Goal: Find specific page/section: Find specific page/section

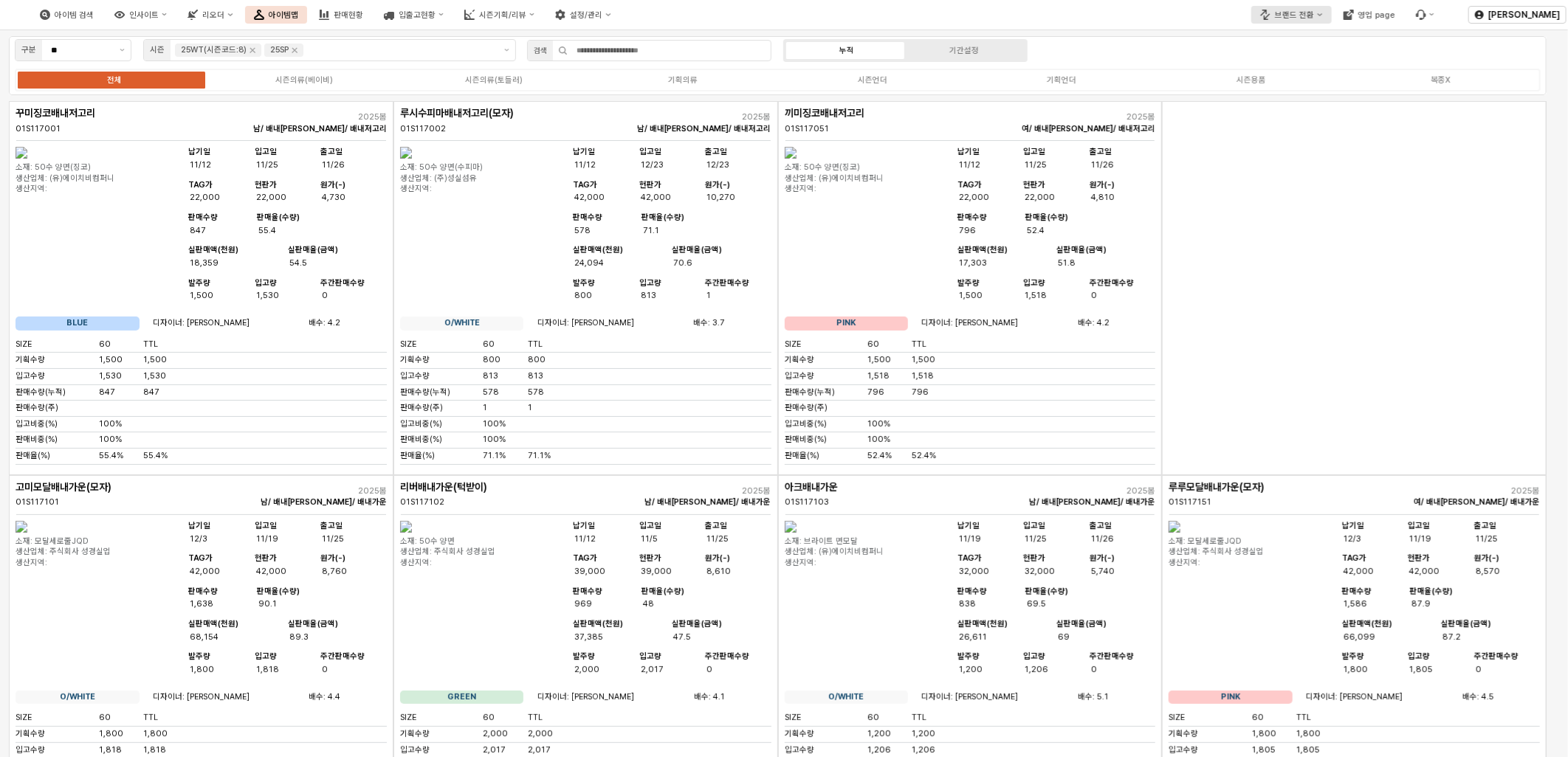
click at [1314, 16] on div "브랜드 전환" at bounding box center [1294, 15] width 40 height 9
click at [1184, 51] on div "구분 ** 시즌 25WT(시즌코드:8) 25SP 검색 누적 기간설정 전체 시즌의류(베이비) 시즌의류(토들러) 기획의류 시즌언더 기획언더 시즌용…" at bounding box center [778, 65] width 1538 height 59
drag, startPoint x: 1494, startPoint y: 468, endPoint x: 1130, endPoint y: 723, distance: 444.4
click at [1485, 474] on div "App Frame" at bounding box center [1354, 288] width 384 height 374
click at [292, 52] on icon "Remove 25SP" at bounding box center [295, 51] width 6 height 6
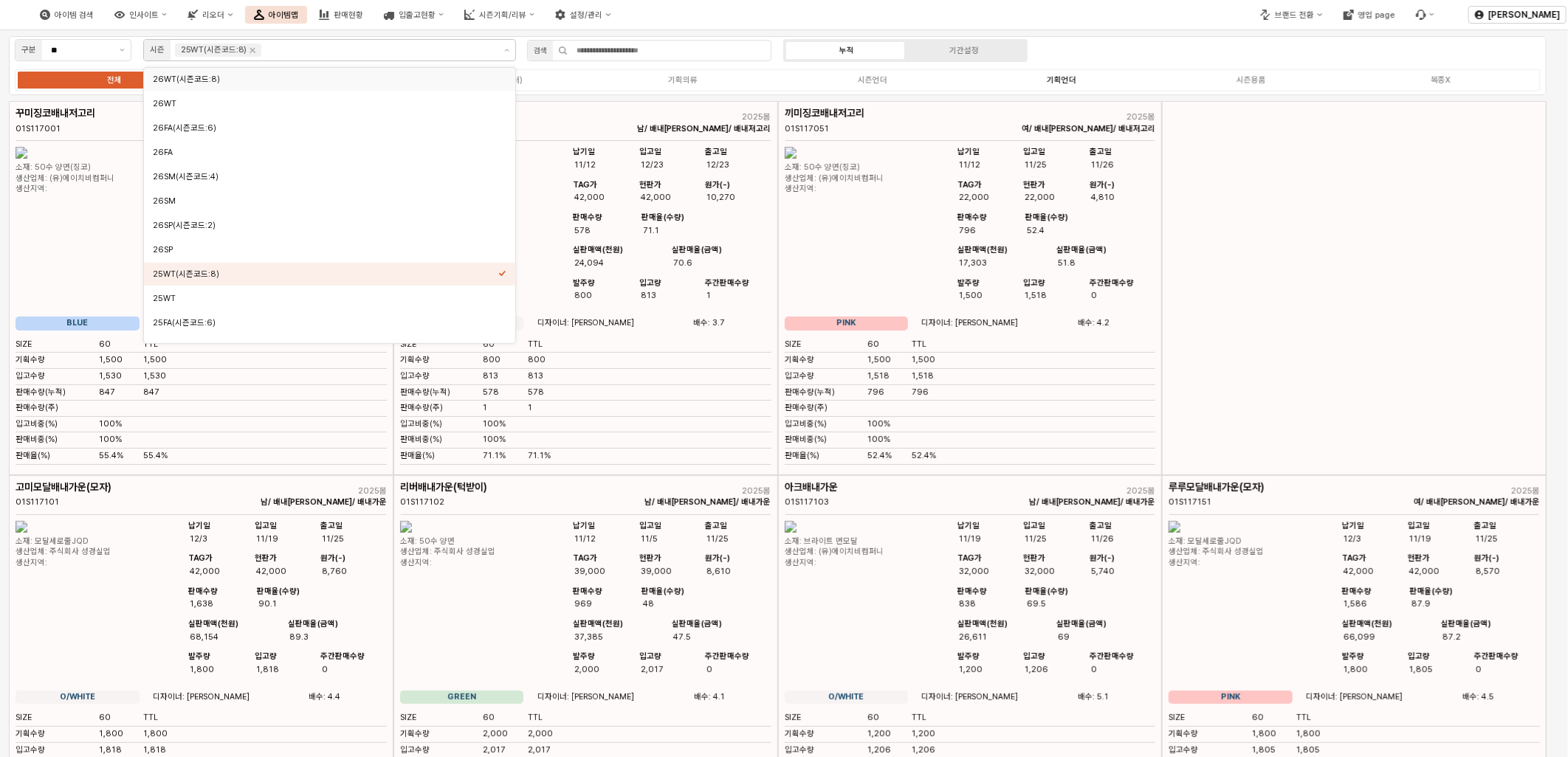
click at [1037, 84] on label "기획언더" at bounding box center [1062, 80] width 189 height 13
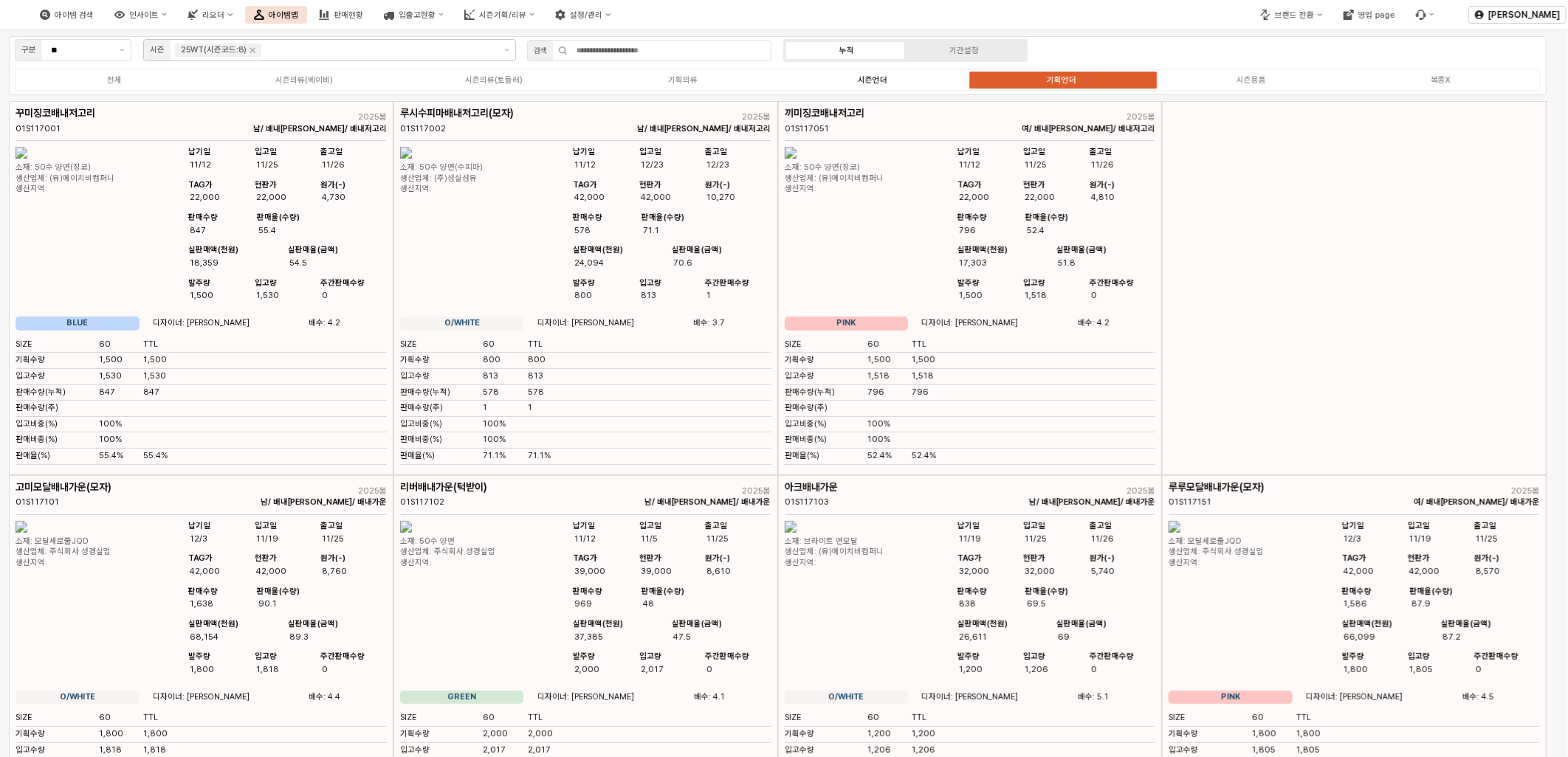
click at [859, 77] on div "시즌언더" at bounding box center [872, 80] width 29 height 9
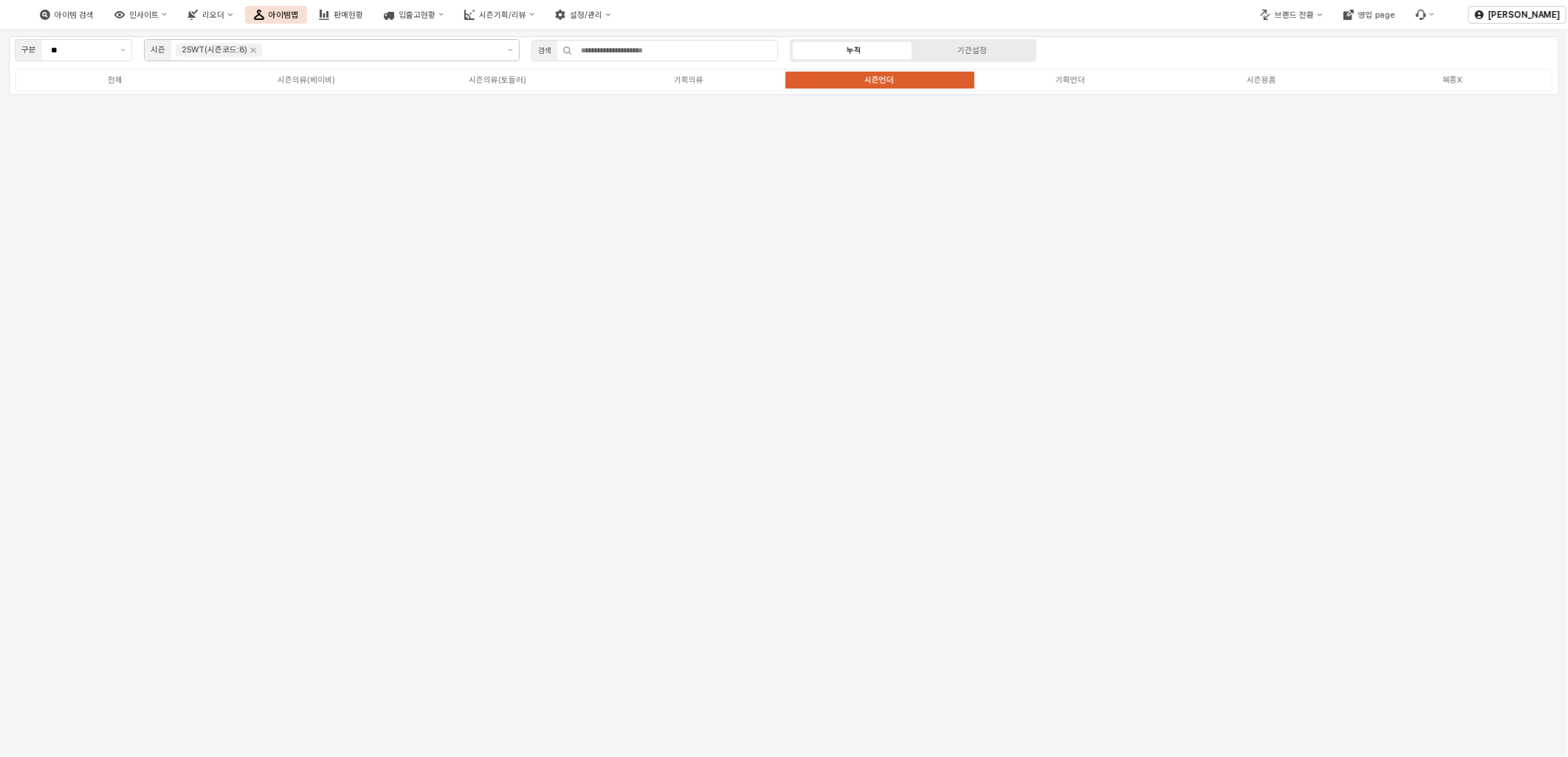
click at [514, 395] on div "구분 ** 시즌 25WT(시즌코드:8) 검색 누적 기간설정 전체 시즌의류(베이비) 시즌의류(토들러) 기획의류 시즌언더 기획언더 시즌용품 복종X" at bounding box center [784, 394] width 1568 height 728
click at [247, 54] on icon "Remove 25WT(시즌코드:8)" at bounding box center [253, 50] width 12 height 12
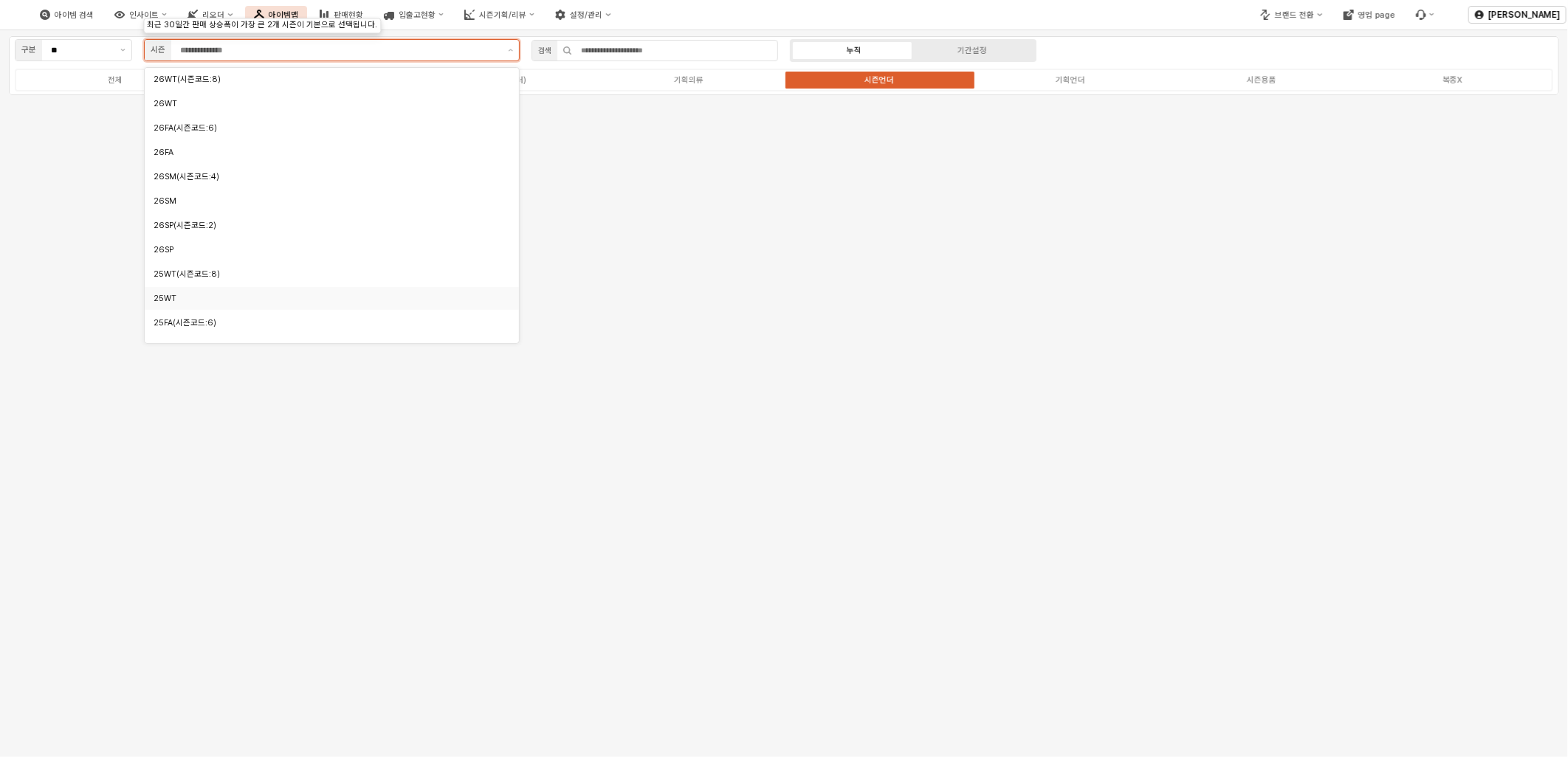
click at [222, 294] on div "25WT" at bounding box center [327, 299] width 348 height 11
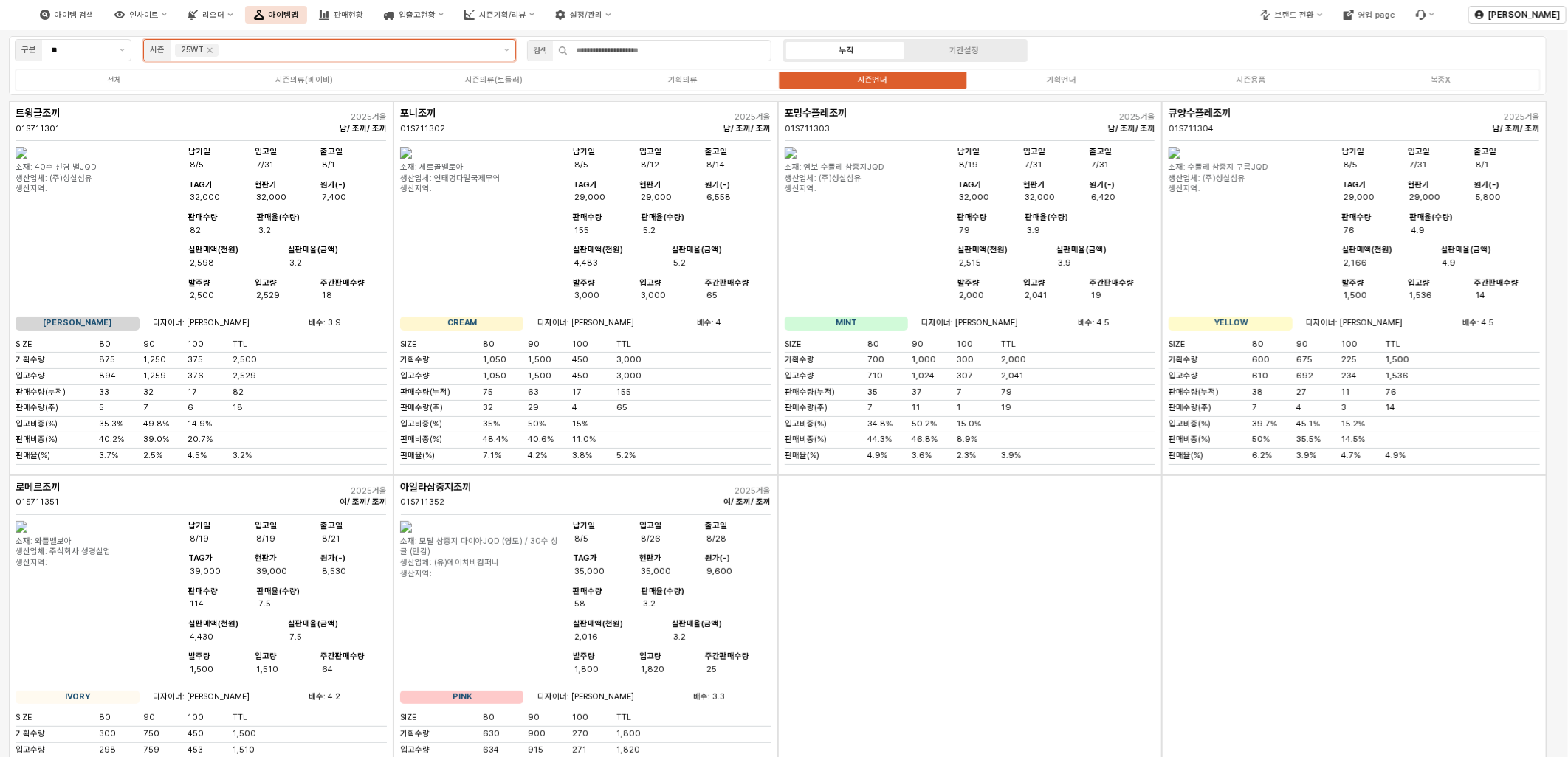
click at [278, 58] on div "App Frame" at bounding box center [358, 51] width 276 height 17
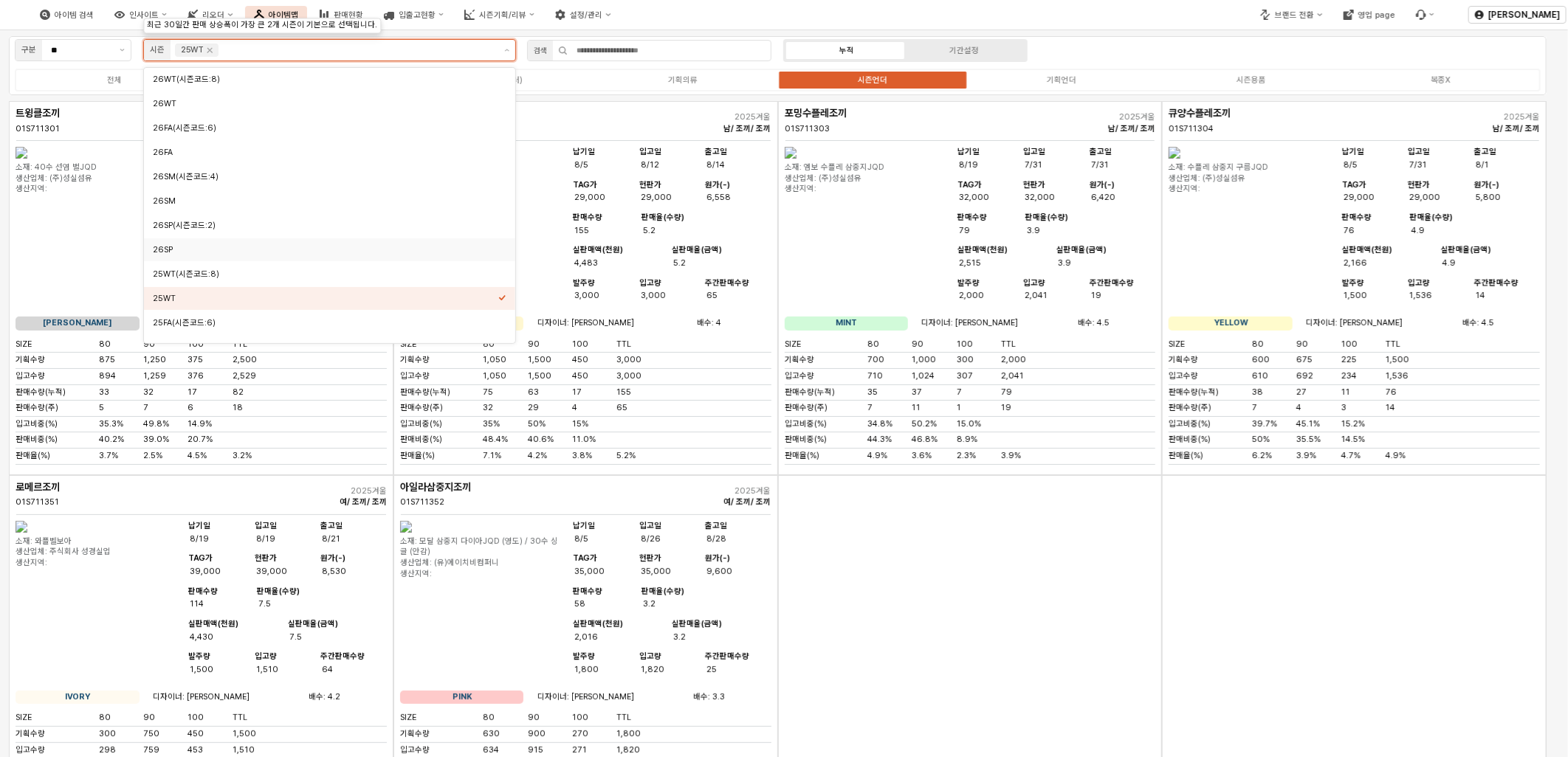
scroll to position [82, 0]
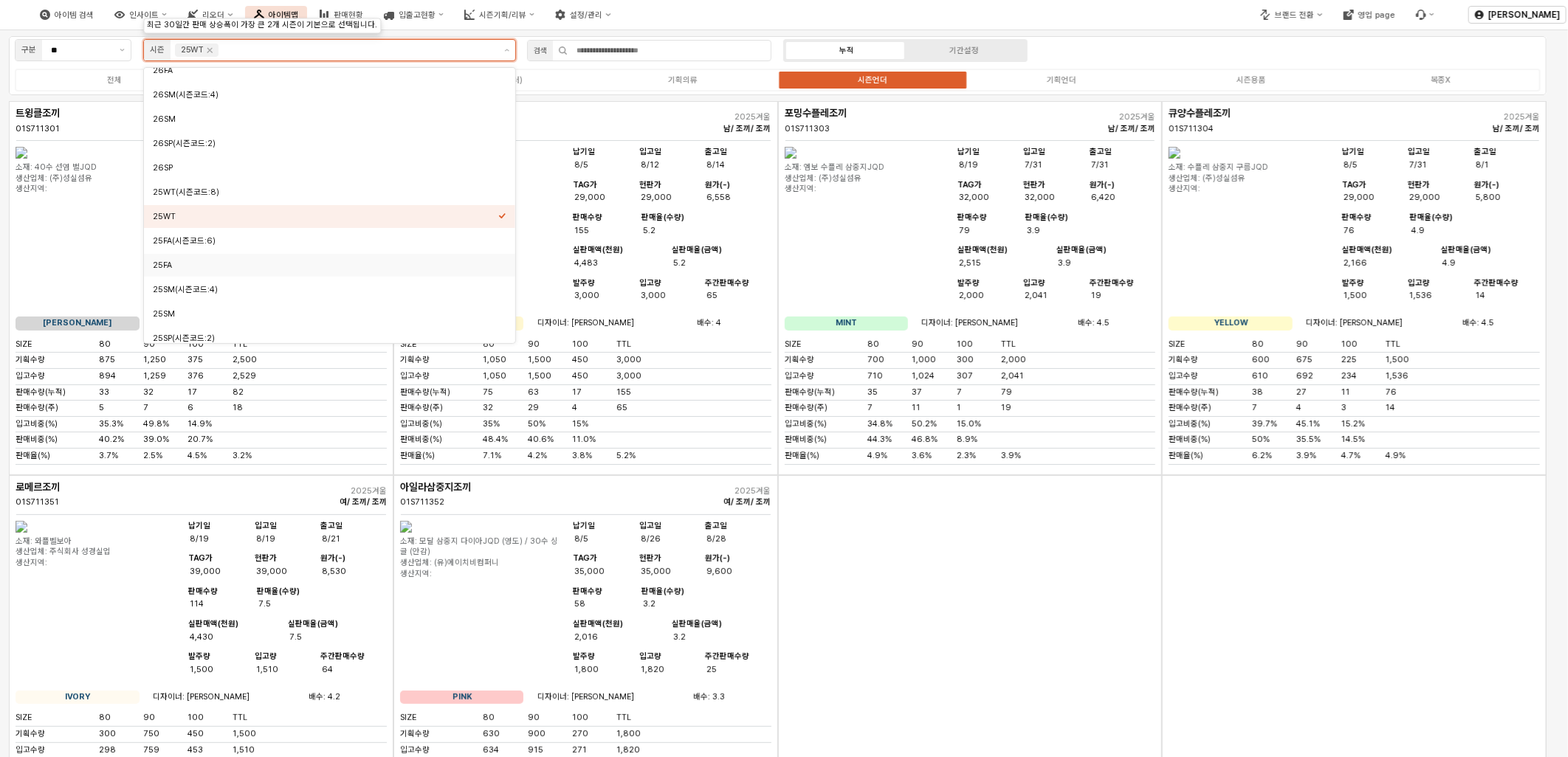
click at [172, 275] on div "25FA" at bounding box center [330, 265] width 371 height 23
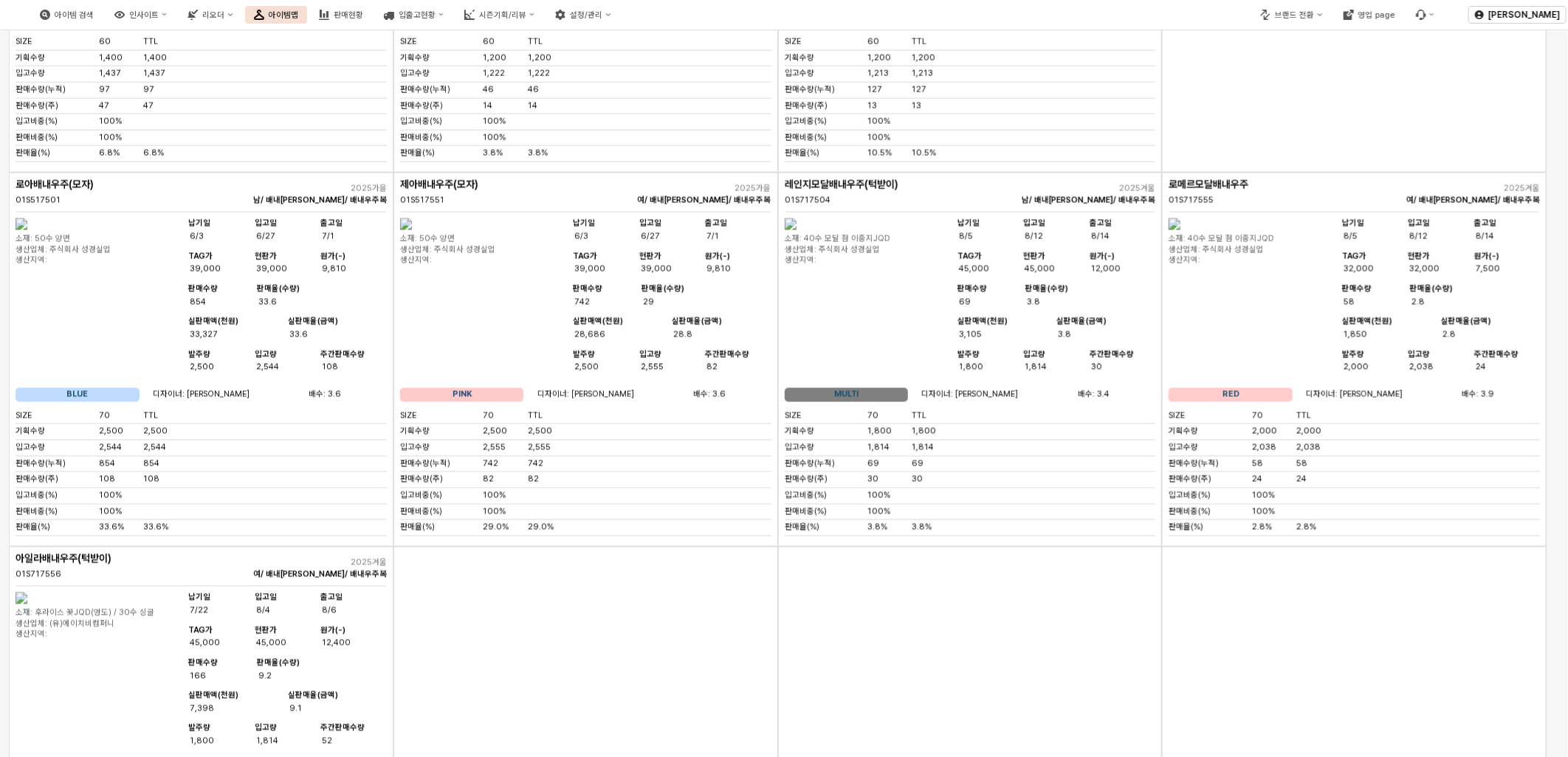
scroll to position [1475, 0]
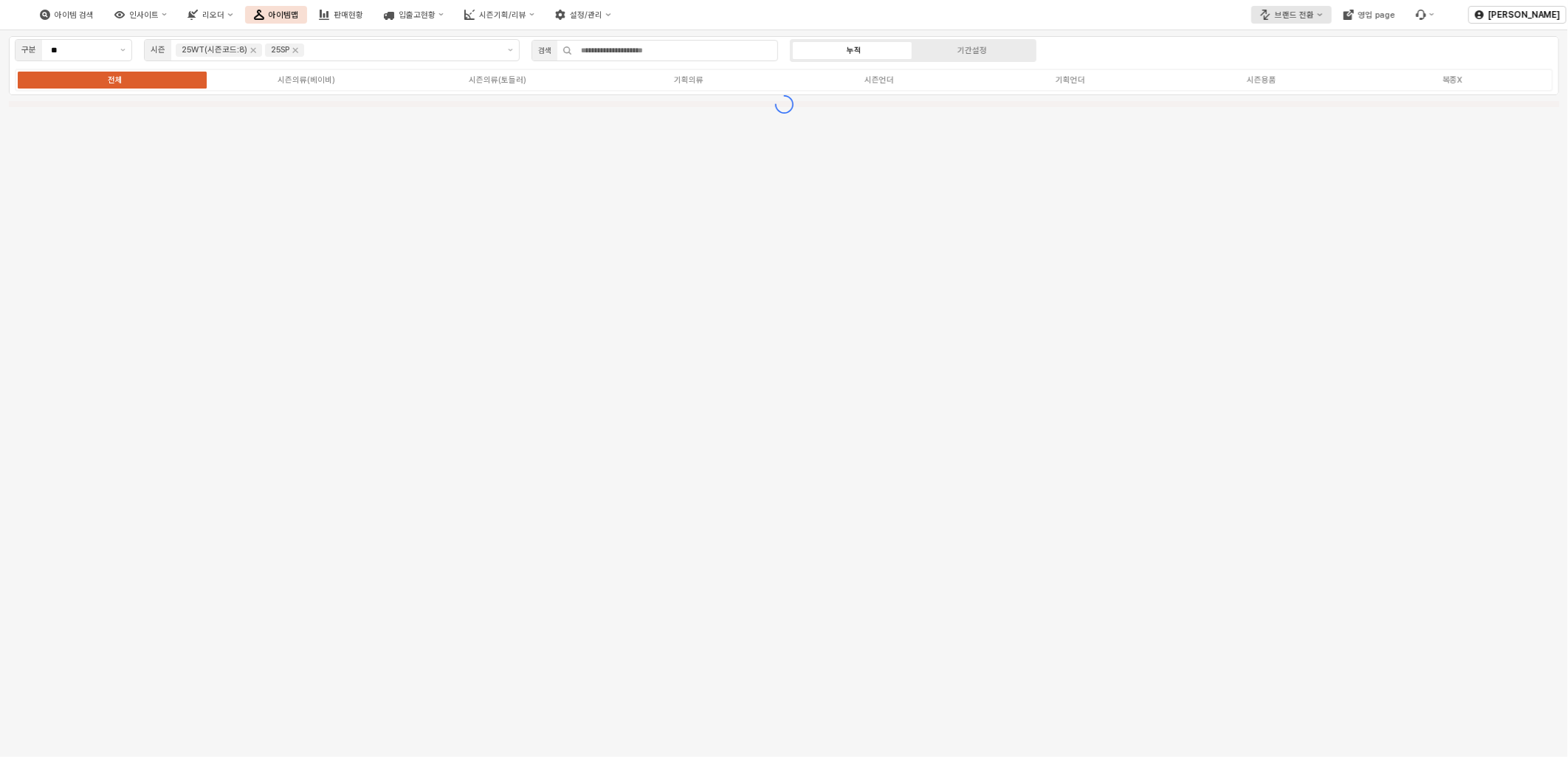
click at [1308, 22] on button "브랜드 전환" at bounding box center [1290, 14] width 80 height 17
click at [1297, 66] on div "디즈니" at bounding box center [1311, 65] width 91 height 11
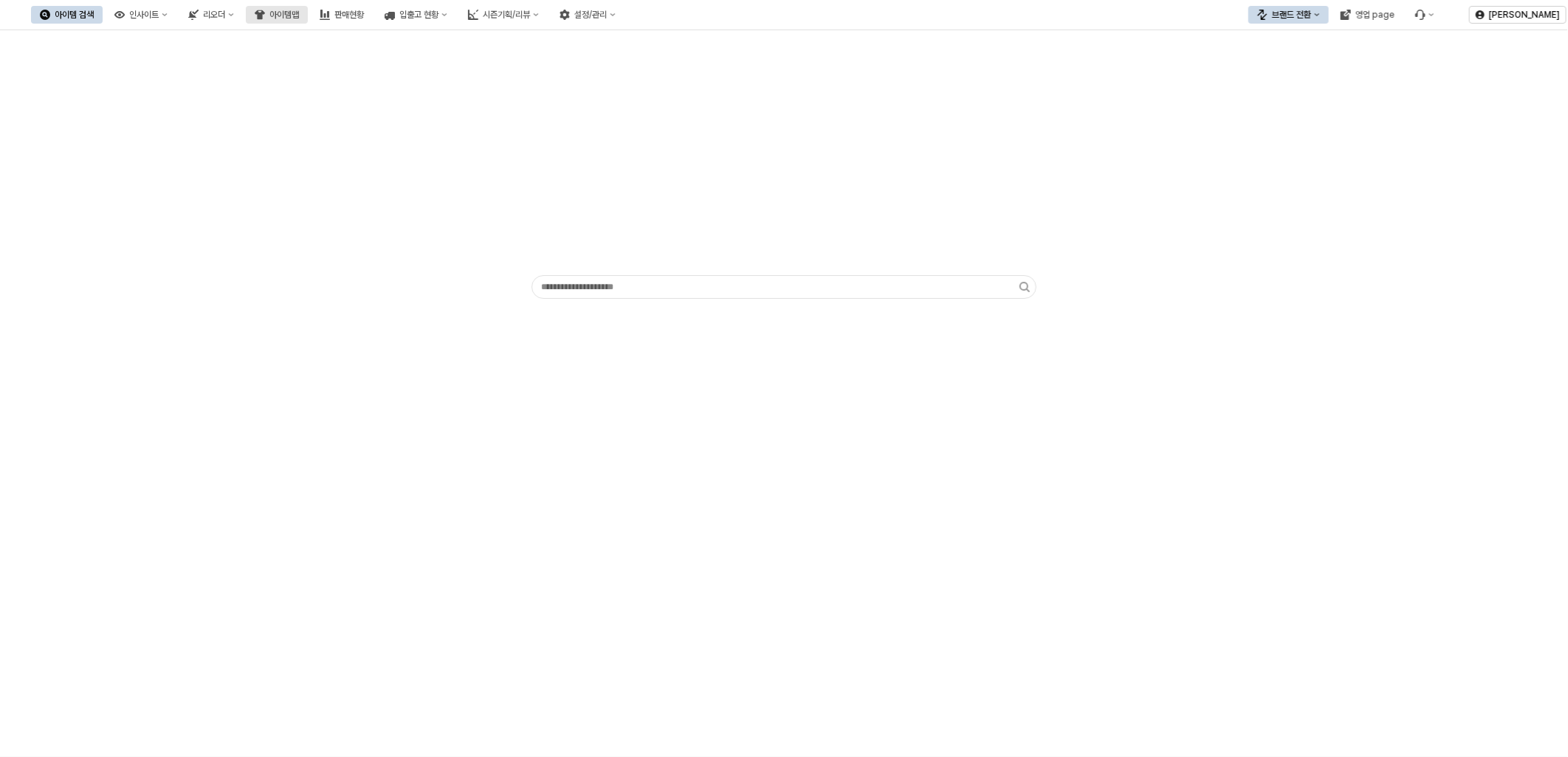
click at [299, 12] on div "아이템맵" at bounding box center [284, 14] width 29 height 10
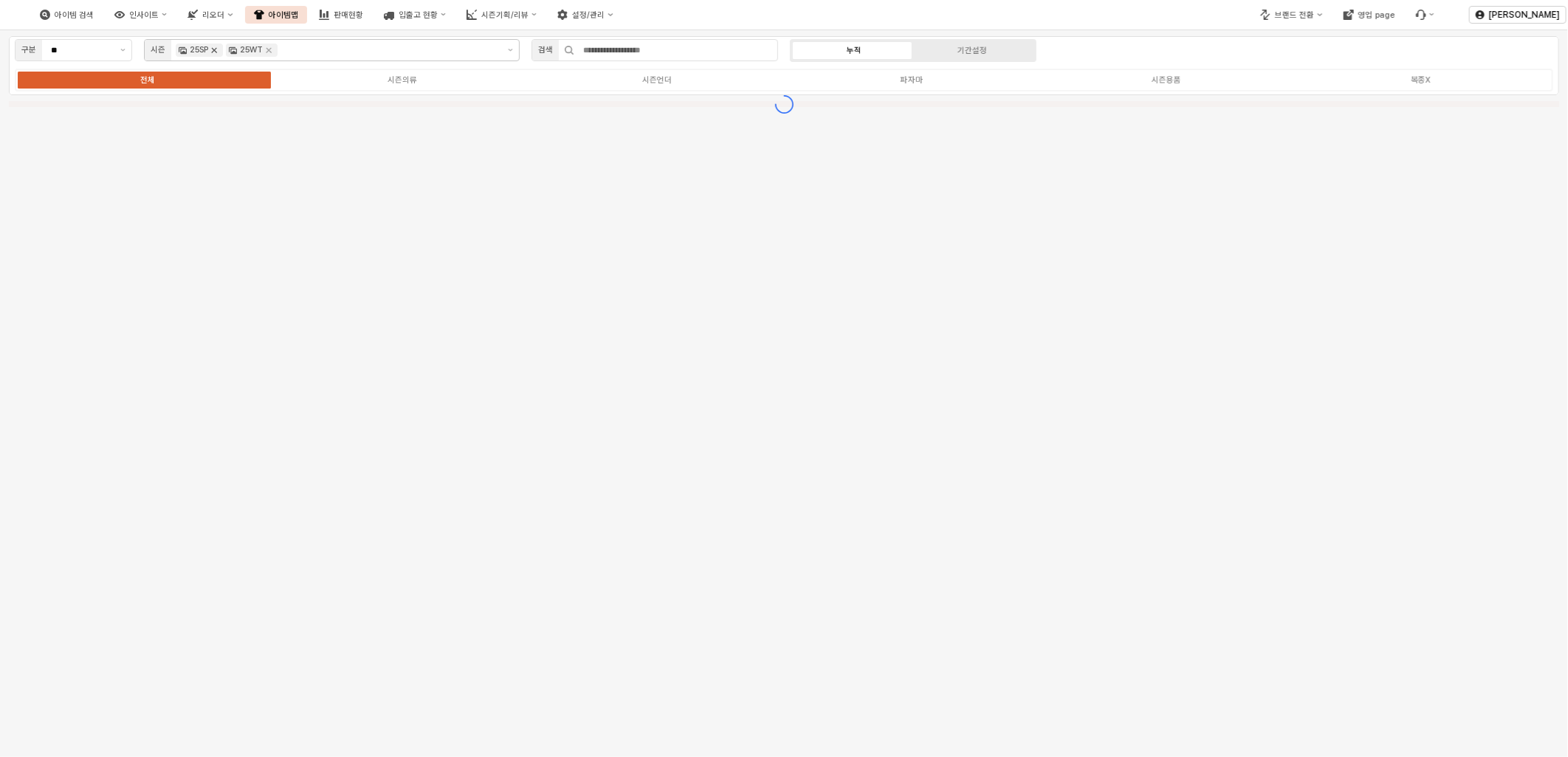
click at [216, 50] on icon "Remove 25SP" at bounding box center [215, 51] width 6 height 6
click at [307, 46] on input "App Frame" at bounding box center [364, 50] width 267 height 13
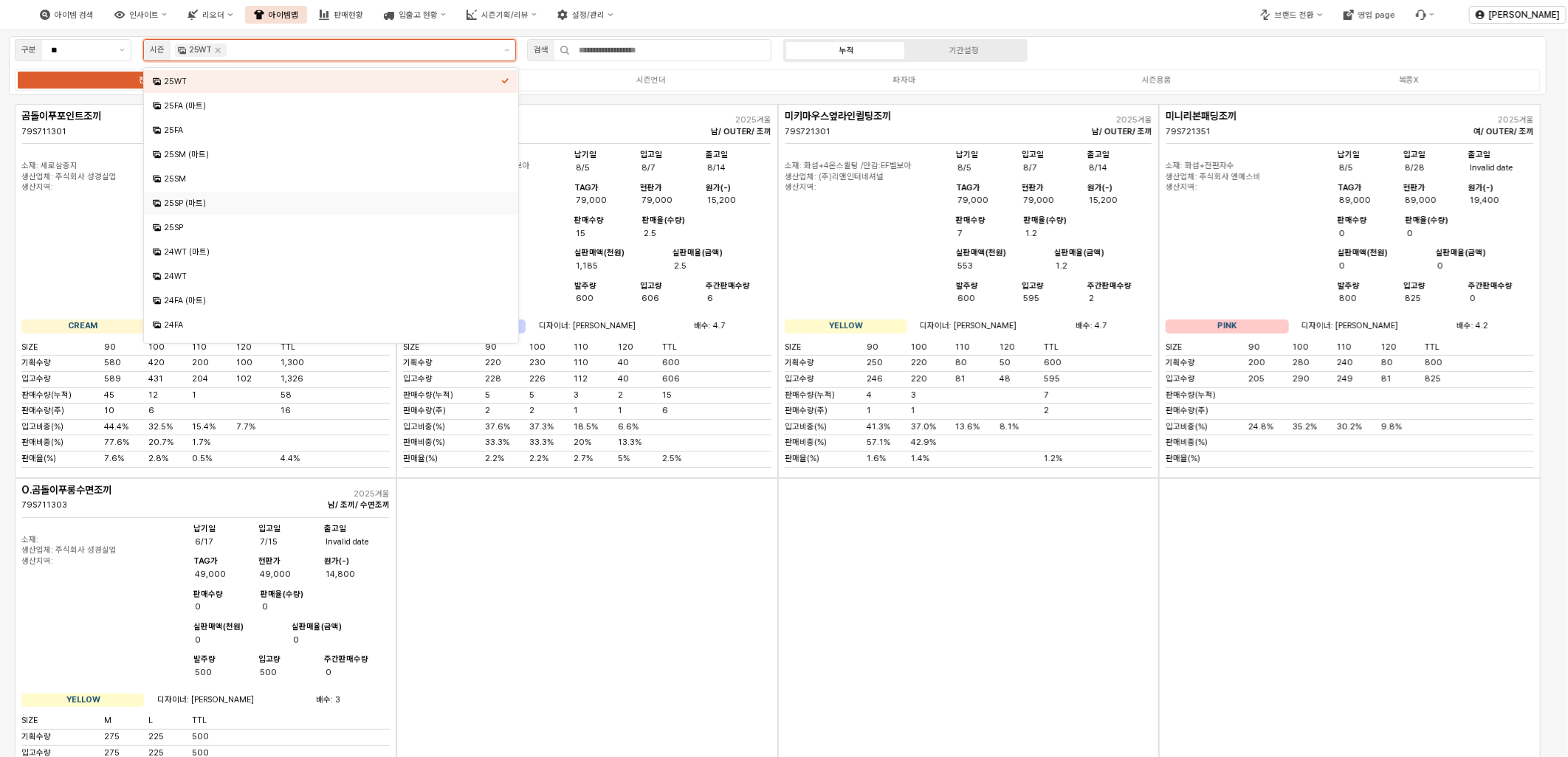
scroll to position [245, 0]
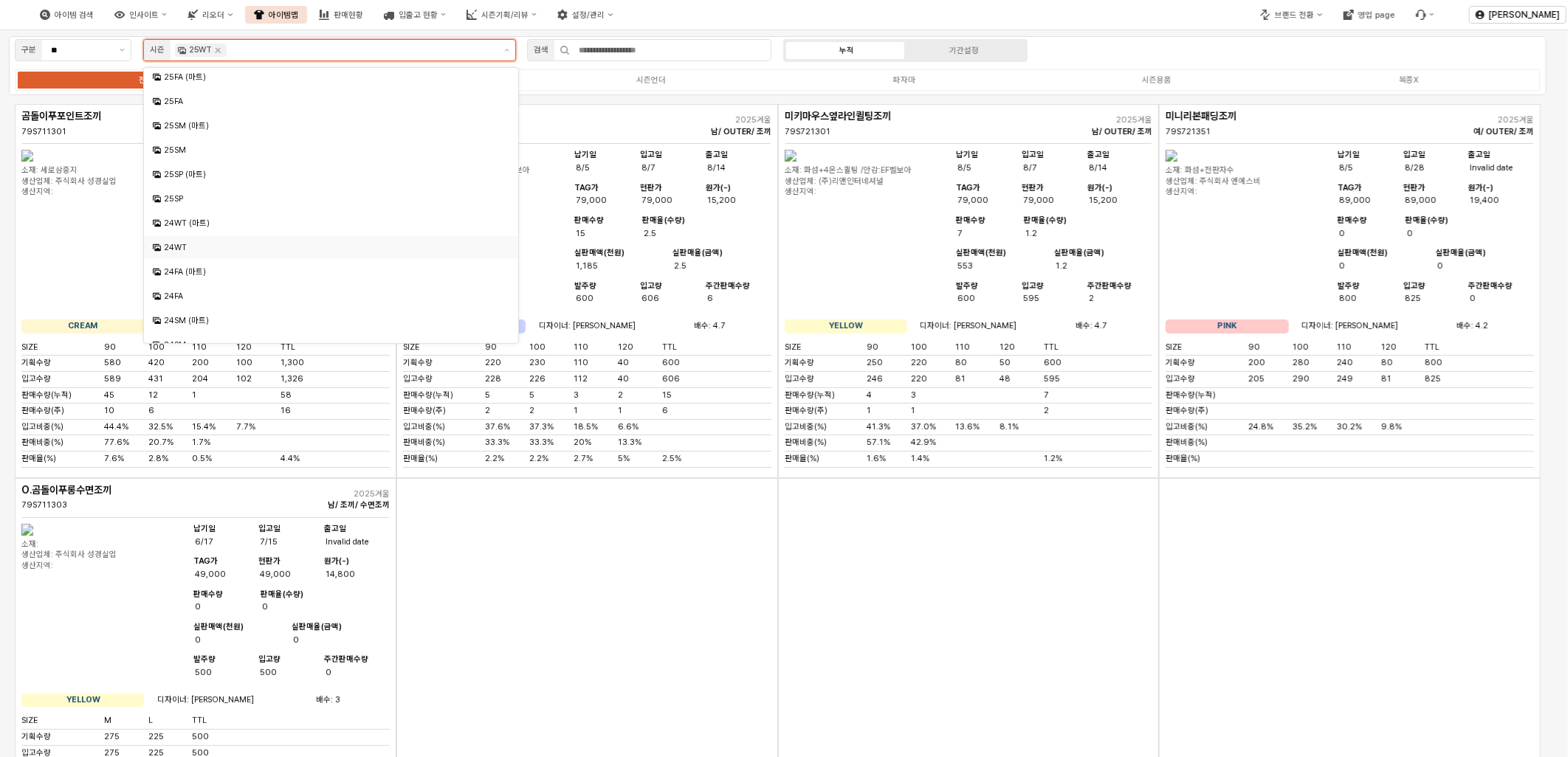
click at [220, 249] on div "24WT" at bounding box center [332, 247] width 337 height 11
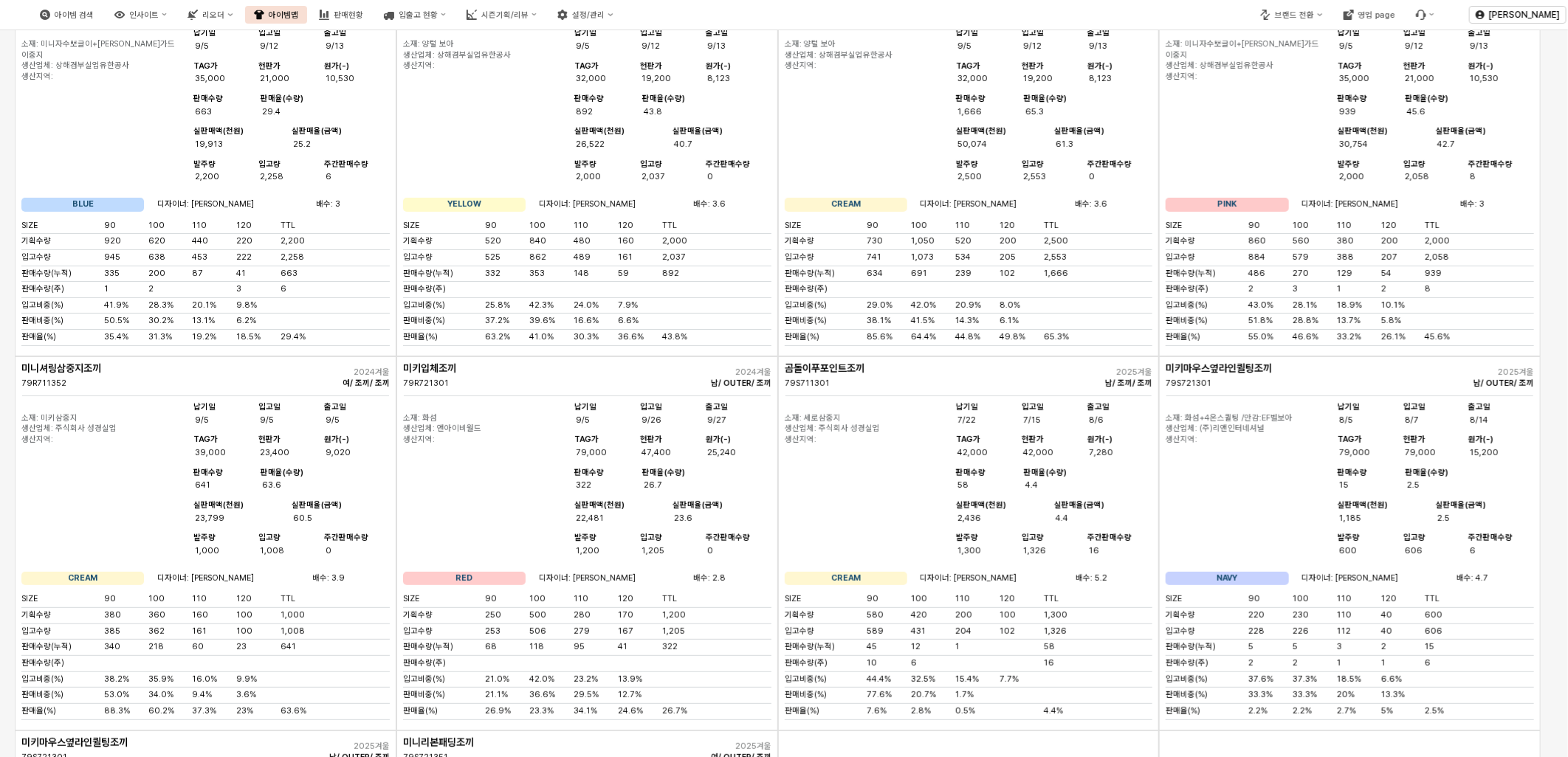
scroll to position [0, 0]
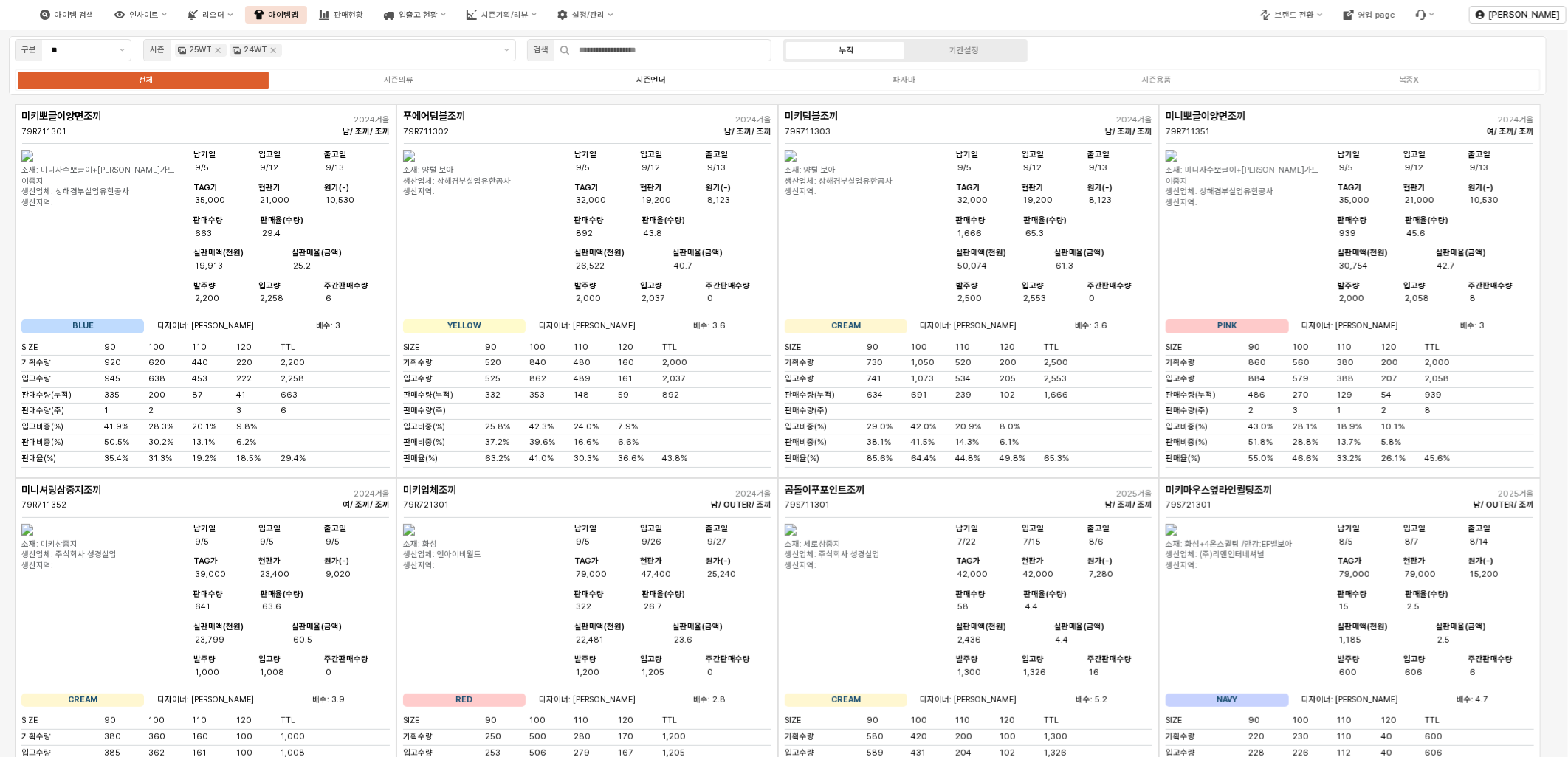
click at [722, 77] on label "시즌언더" at bounding box center [651, 80] width 253 height 13
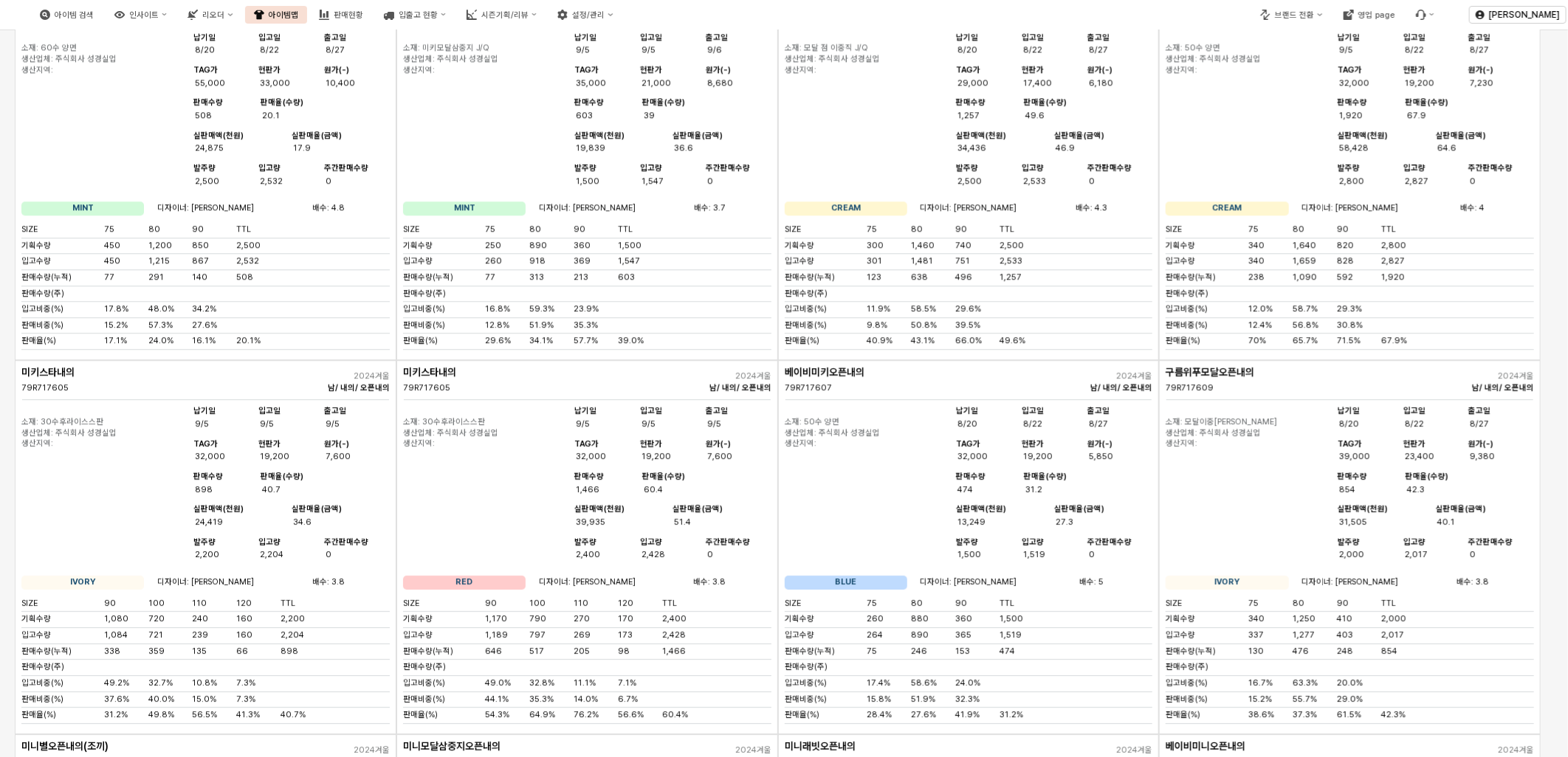
scroll to position [2378, 0]
click at [415, 40] on img "App Frame" at bounding box center [409, 34] width 12 height 12
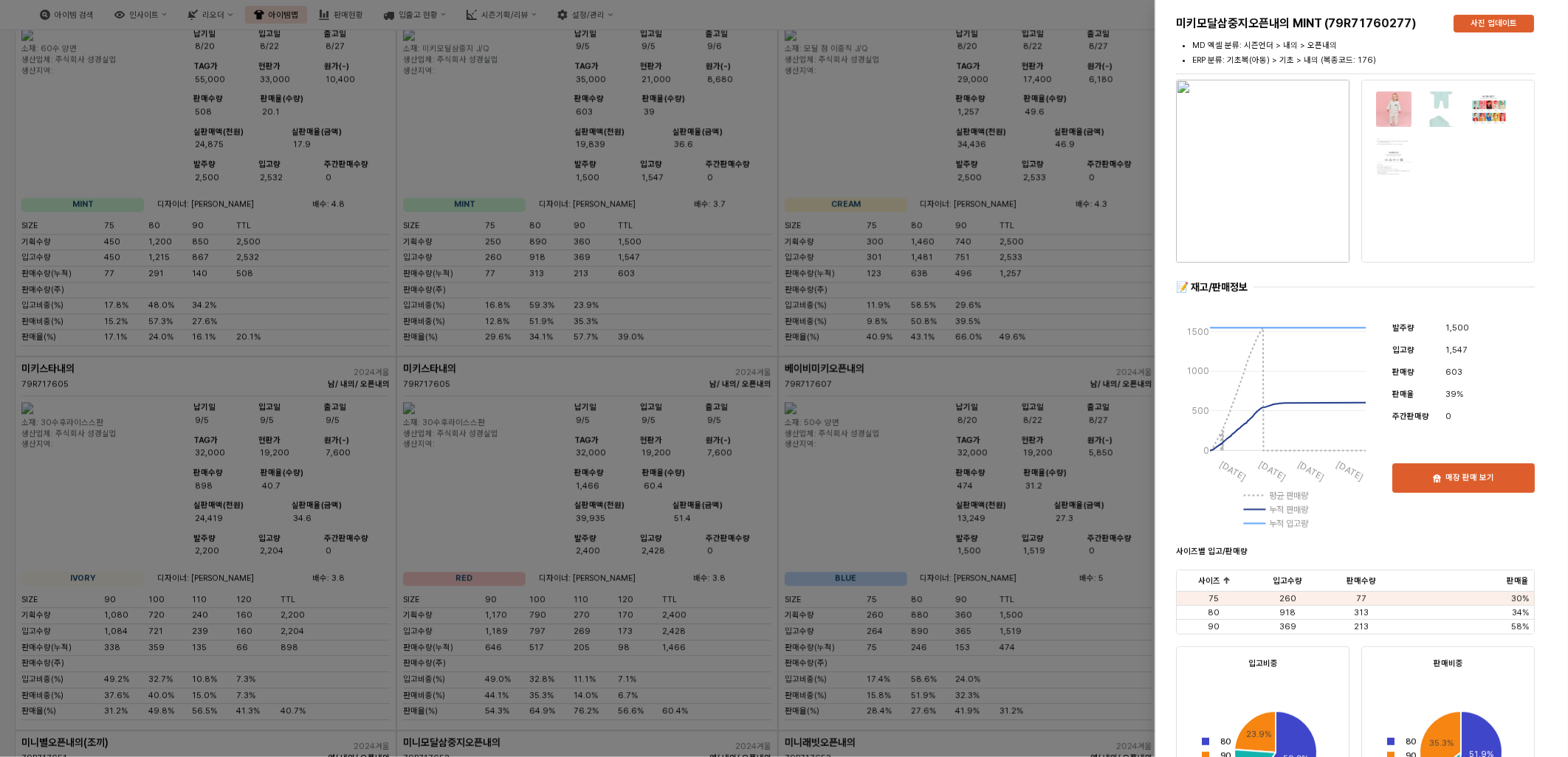
click at [1017, 128] on div at bounding box center [784, 378] width 1568 height 757
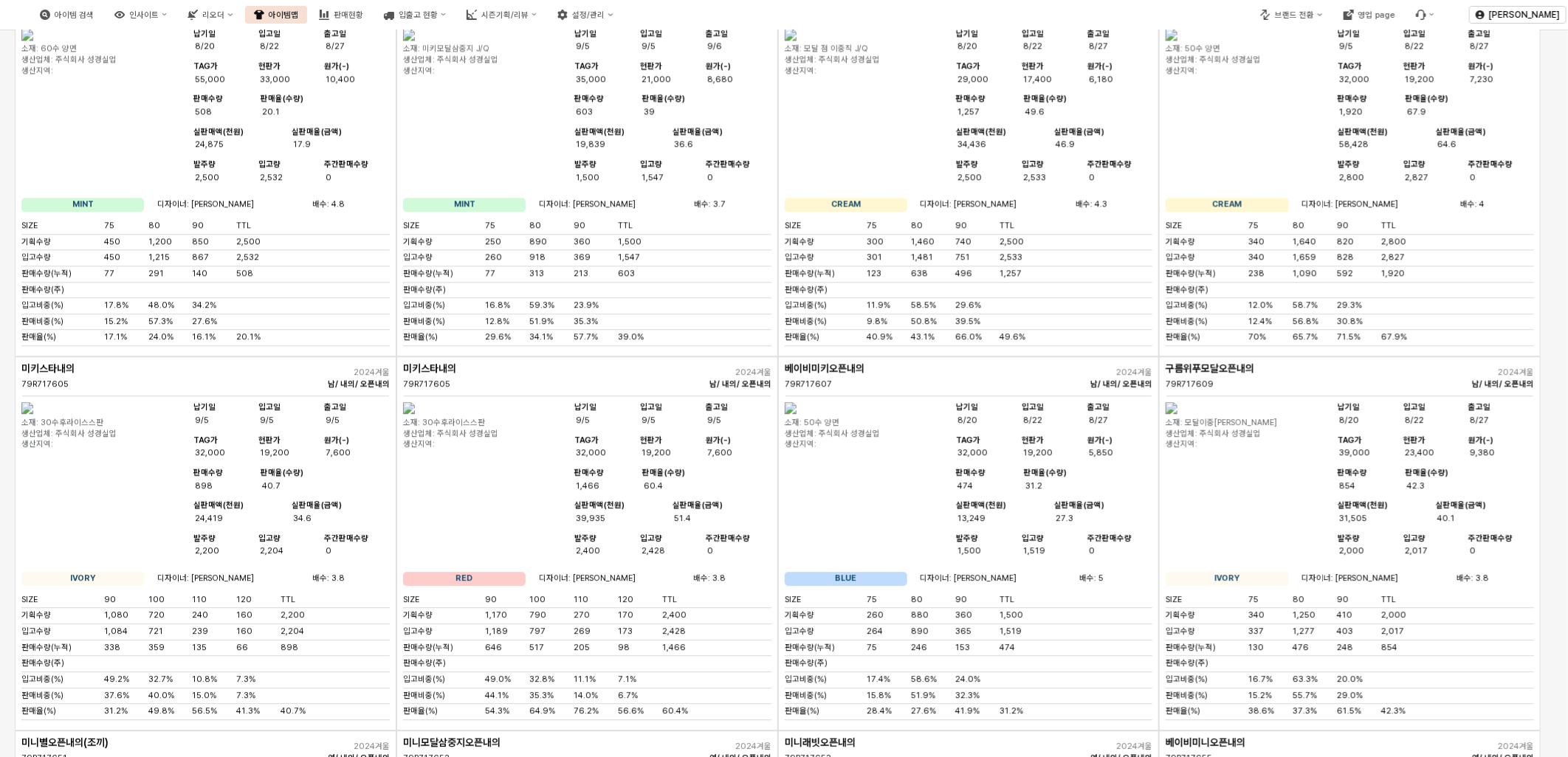
drag, startPoint x: 570, startPoint y: 329, endPoint x: 652, endPoint y: 330, distance: 82.0
click at [652, 193] on div "소재: 미키모달삼중지 J/Q 생산업체: 주식회사 성경실업 생산지역: 납기일 9/5 입고일 9/5 출고일 9/6 TAG가 35,000 현판가 2…" at bounding box center [587, 110] width 369 height 164
